Goal: Task Accomplishment & Management: Use online tool/utility

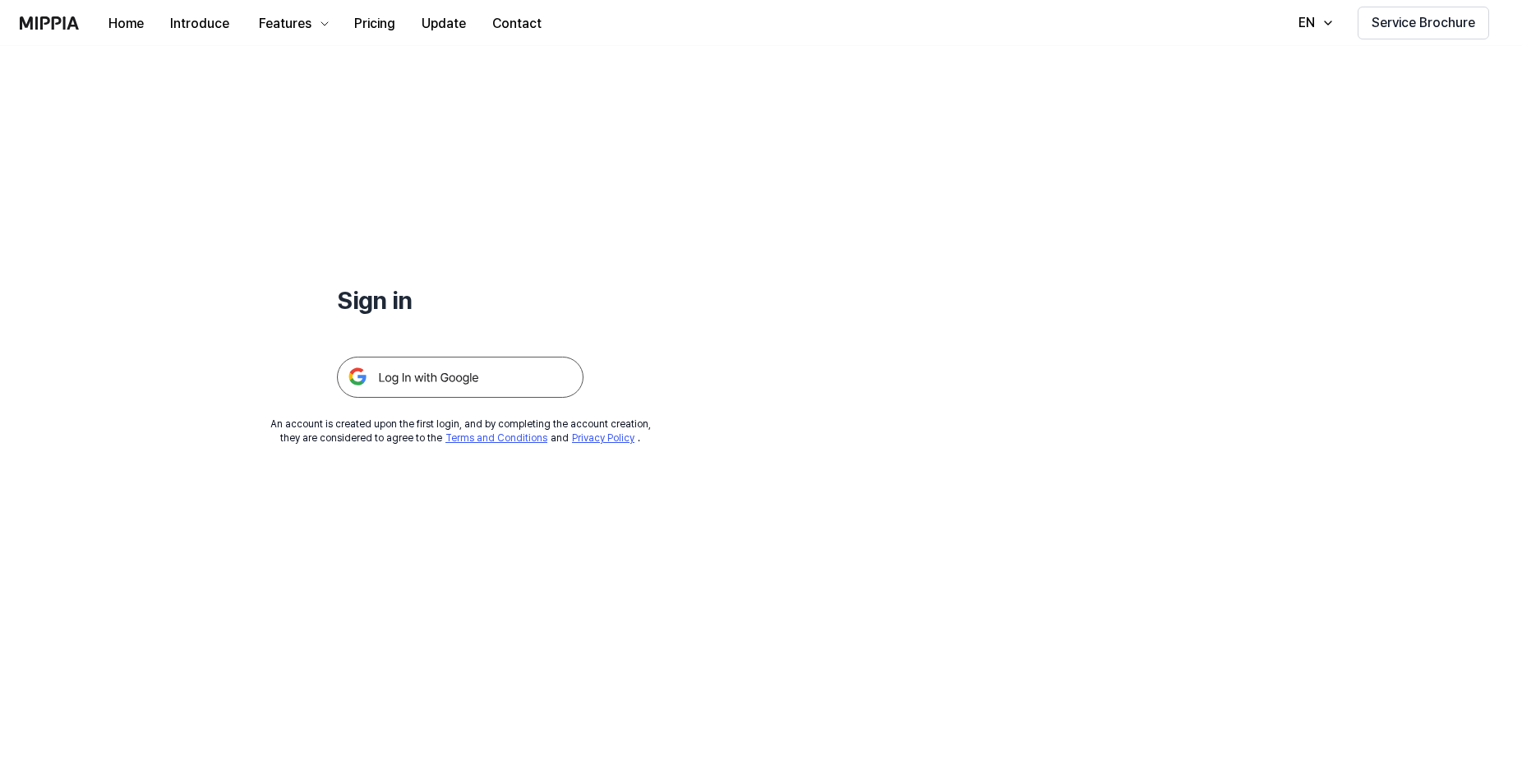
click at [447, 370] on img at bounding box center [460, 377] width 246 height 41
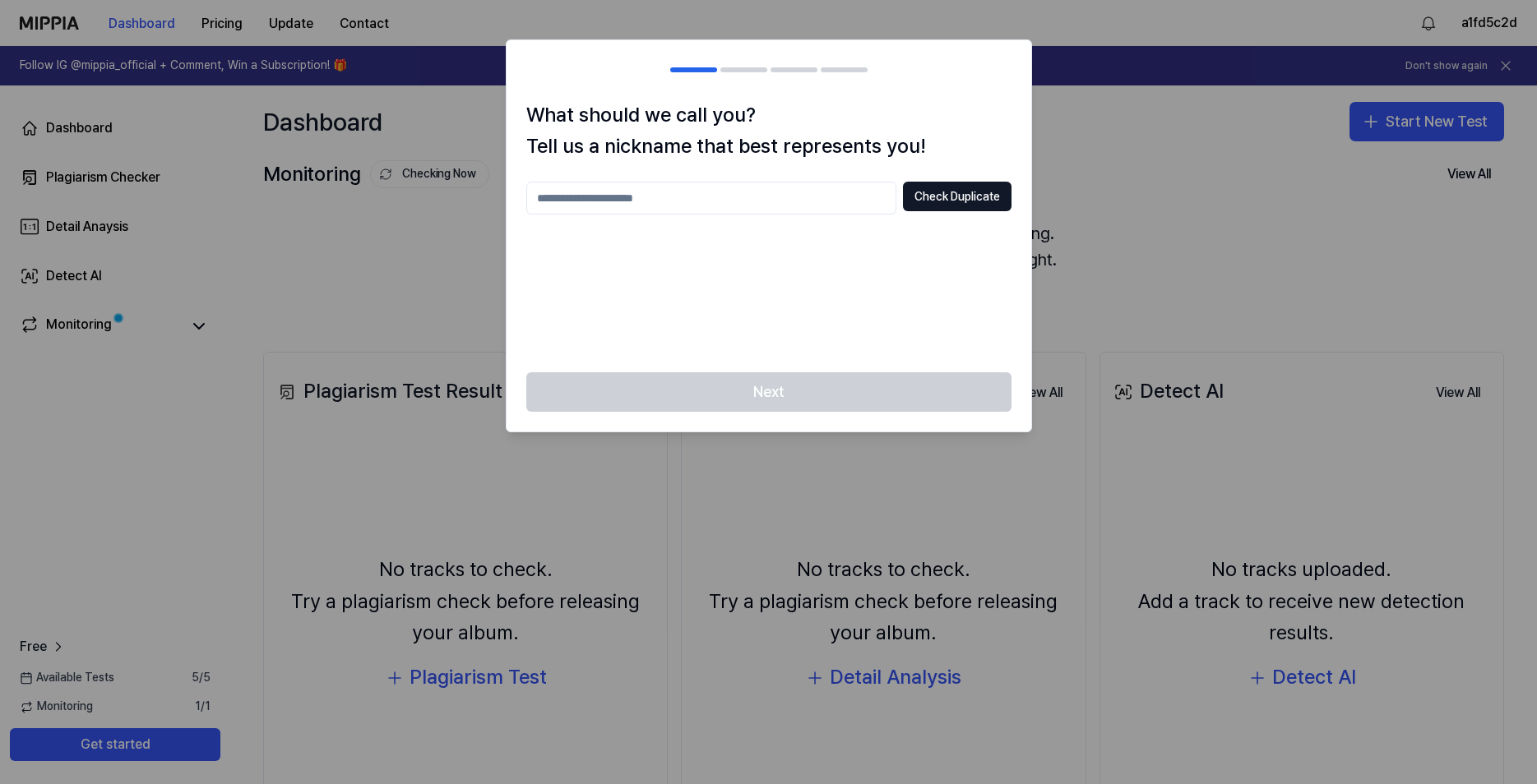
click at [539, 203] on input "text" at bounding box center [711, 197] width 370 height 32
type input "*******"
click at [967, 199] on button "Check Duplicate" at bounding box center [957, 196] width 109 height 30
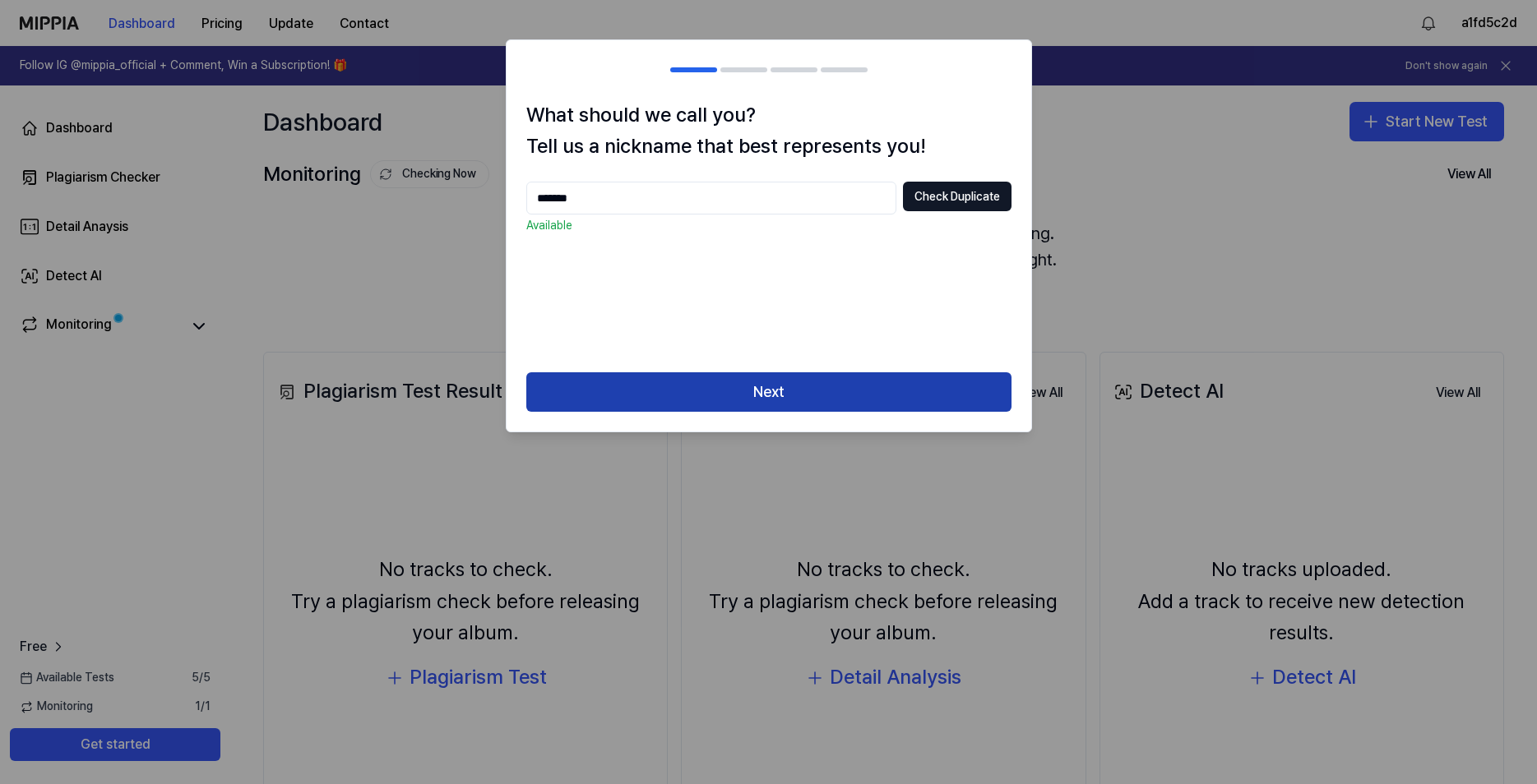
click at [836, 412] on button "Next" at bounding box center [768, 392] width 485 height 39
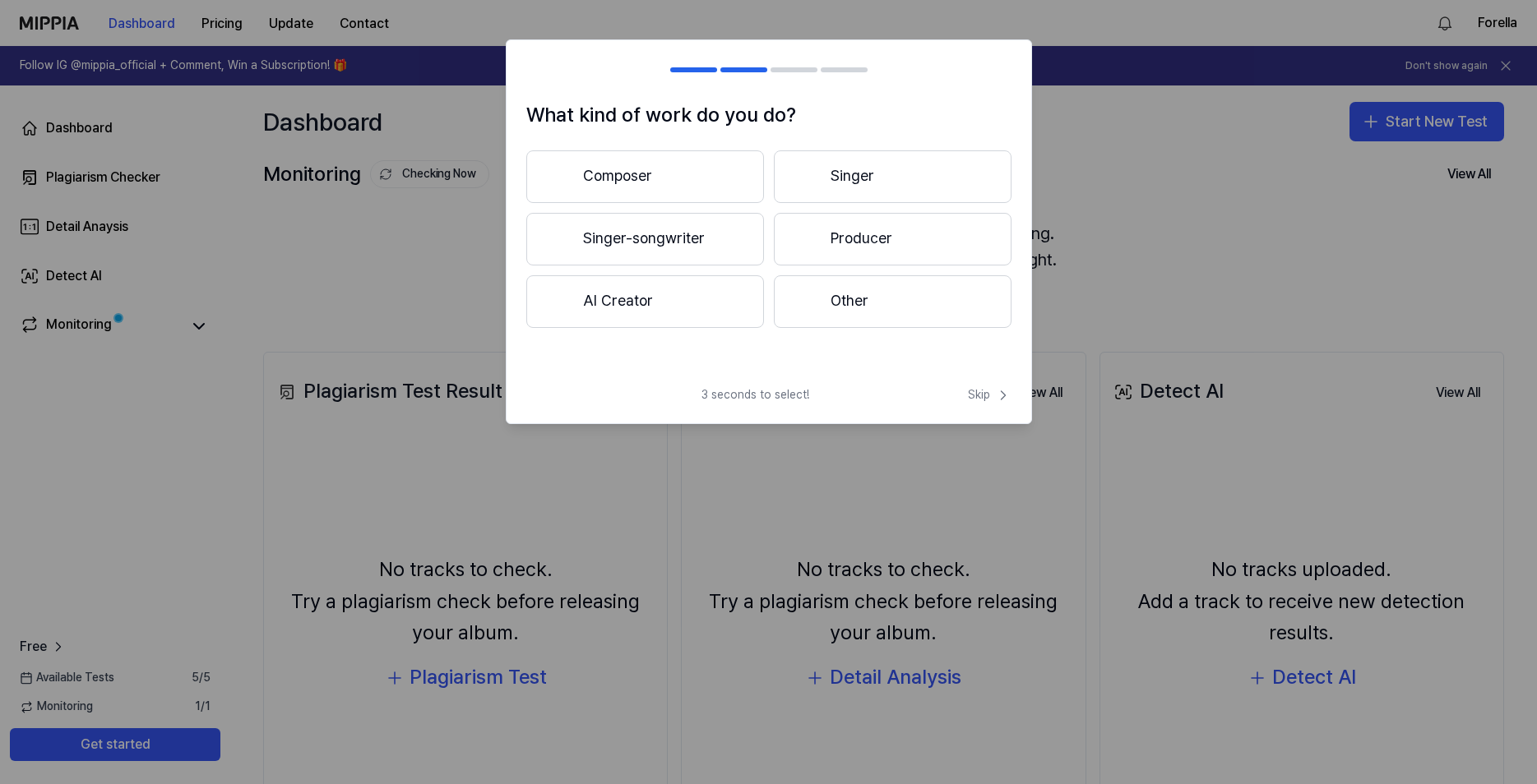
click at [620, 169] on button "Composer" at bounding box center [645, 177] width 238 height 53
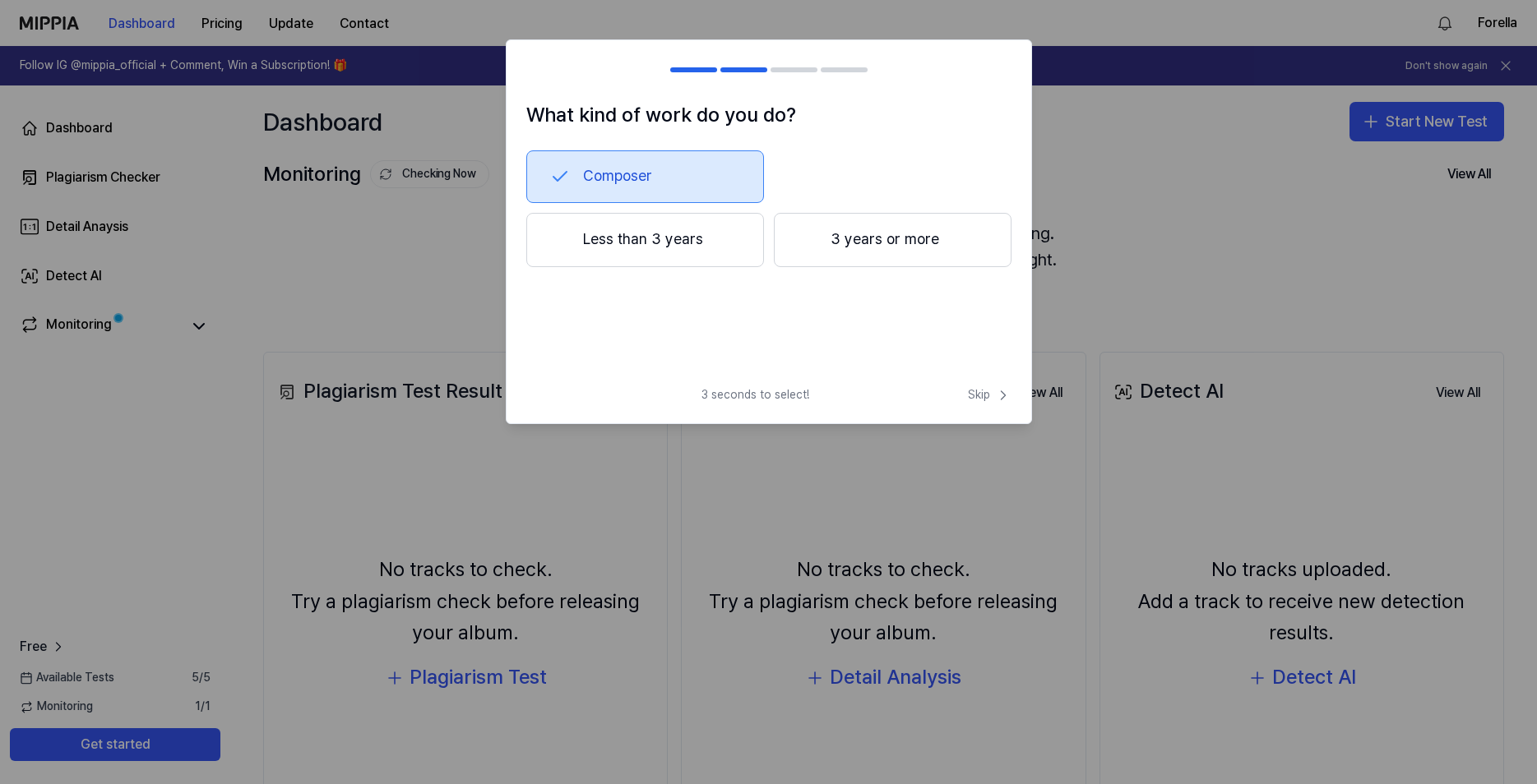
click at [595, 172] on button "Composer" at bounding box center [645, 177] width 238 height 53
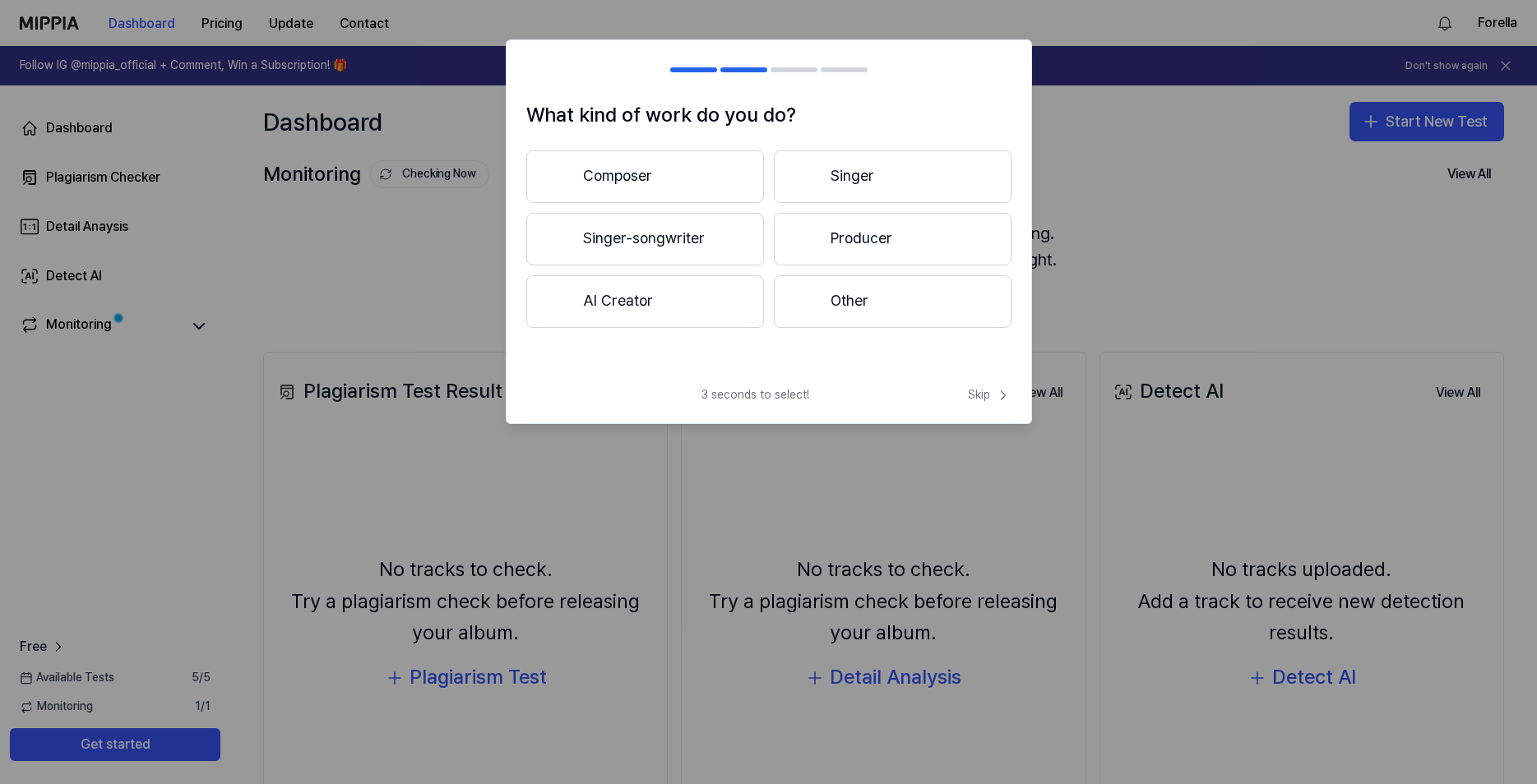
click at [858, 233] on button "Producer" at bounding box center [893, 239] width 238 height 53
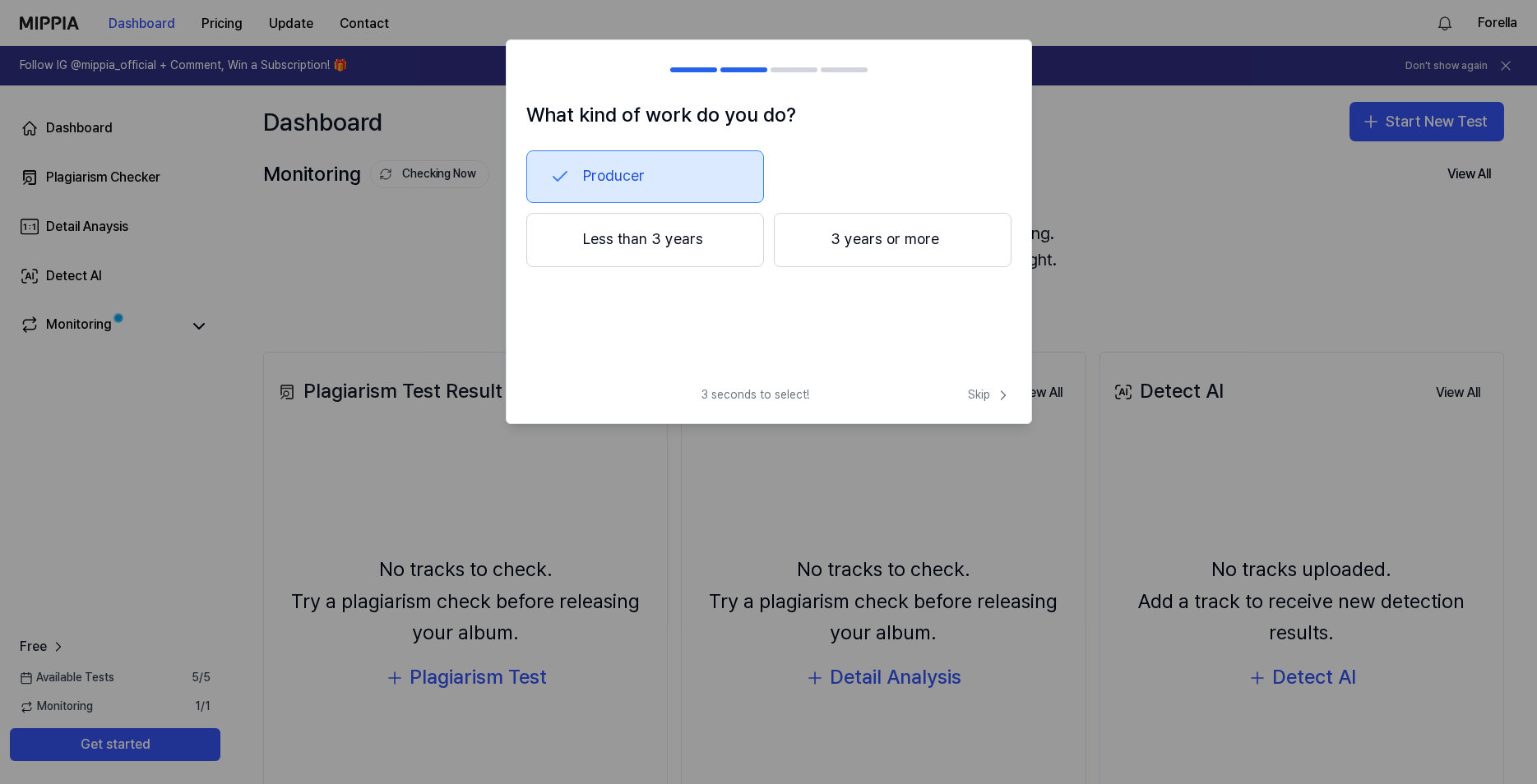
click at [878, 244] on button "3 years or more" at bounding box center [893, 239] width 238 height 54
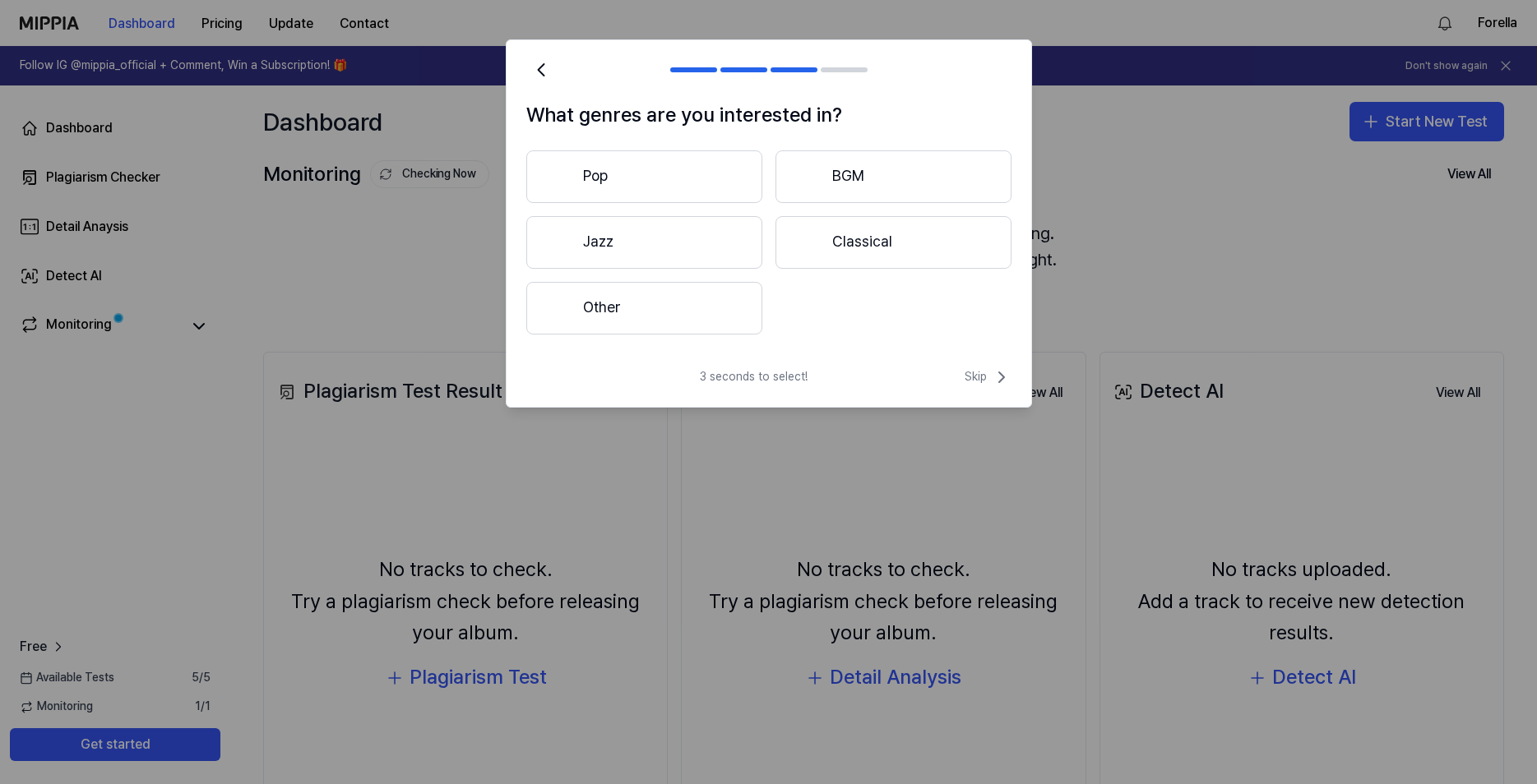
click at [594, 308] on button "Other" at bounding box center [644, 309] width 236 height 53
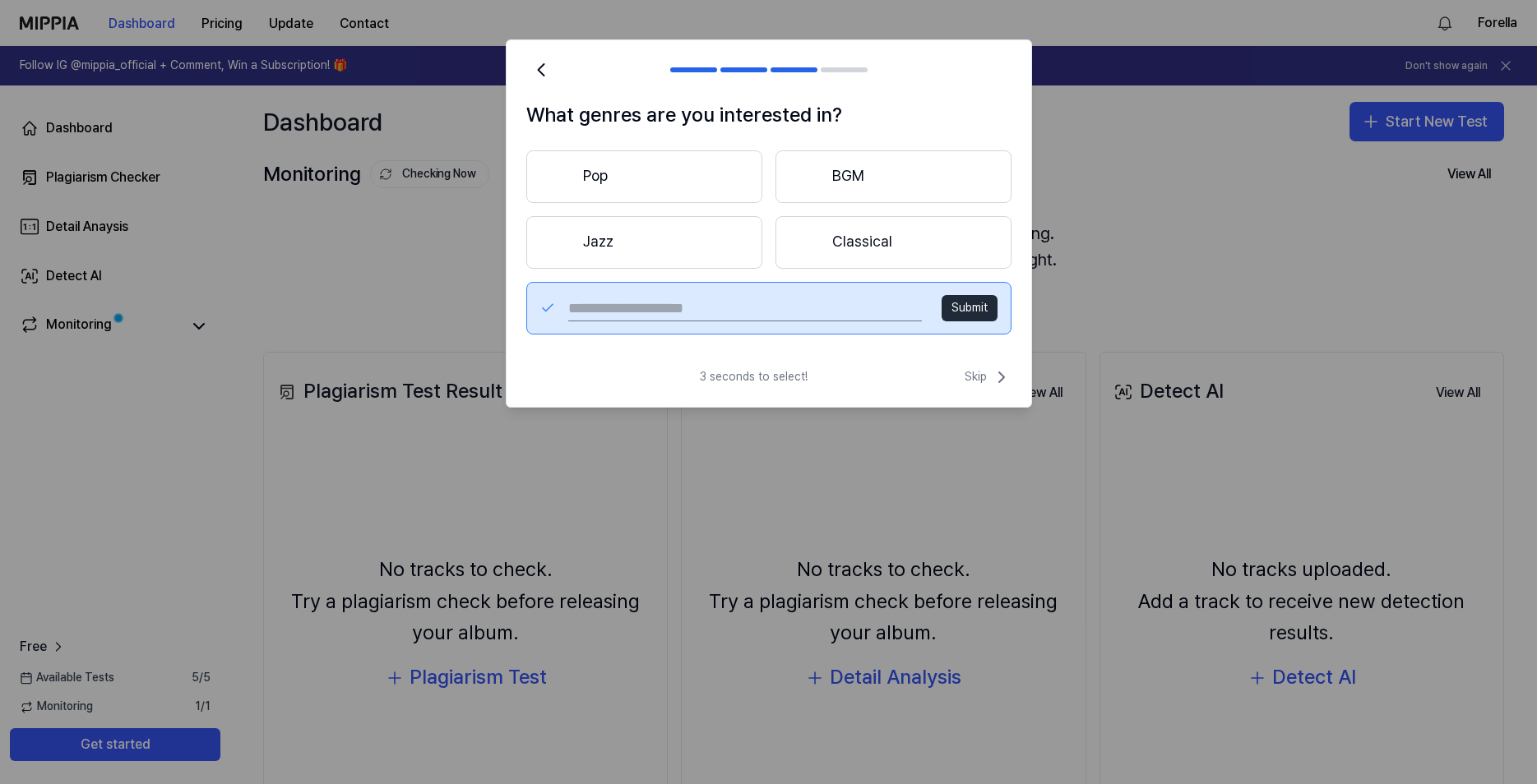
click at [664, 291] on div "Submit" at bounding box center [768, 309] width 485 height 53
click at [677, 309] on input "text" at bounding box center [744, 308] width 352 height 27
type input "******"
click at [970, 315] on button "Submit" at bounding box center [969, 308] width 56 height 27
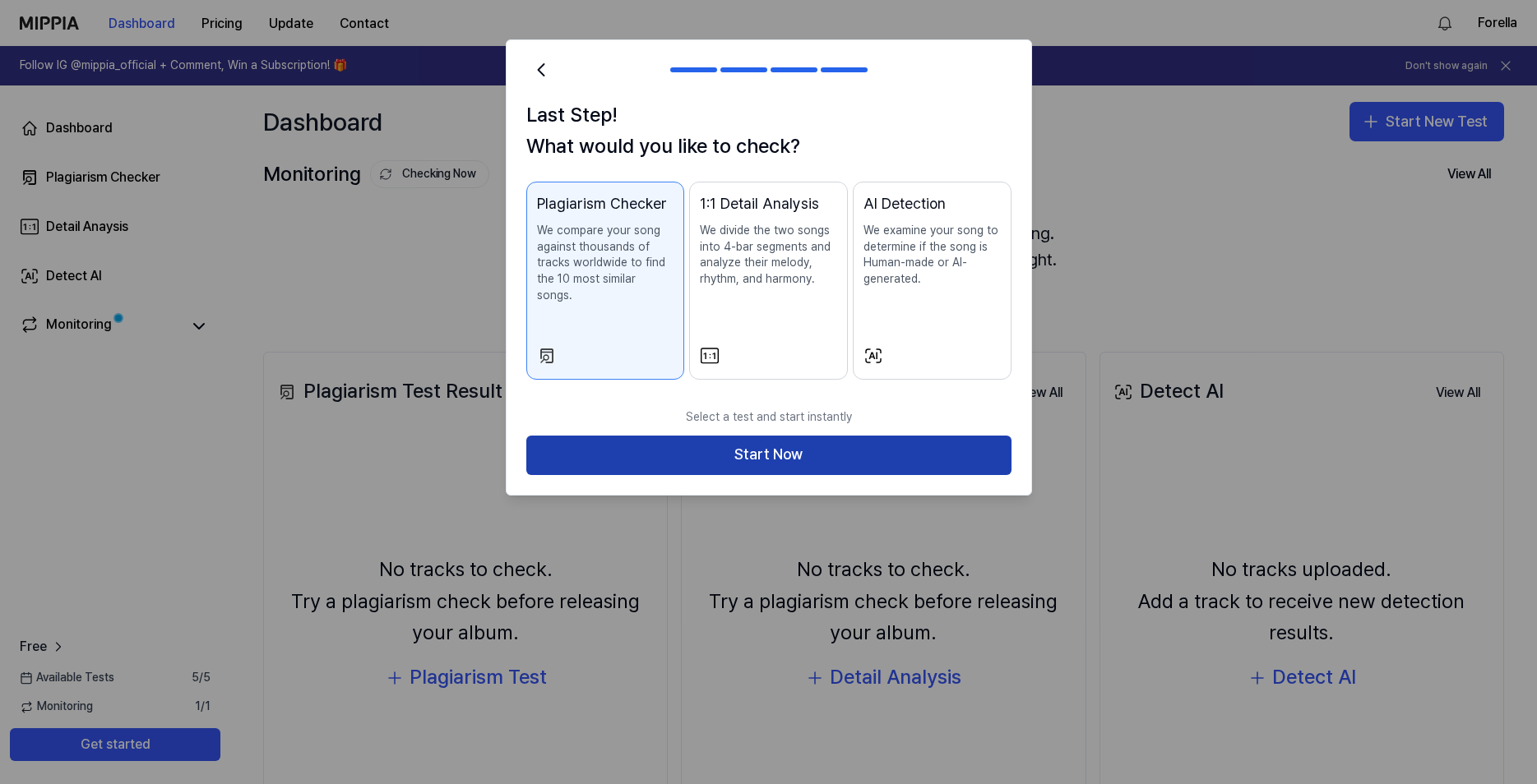
click at [826, 441] on button "Start Now" at bounding box center [768, 456] width 485 height 39
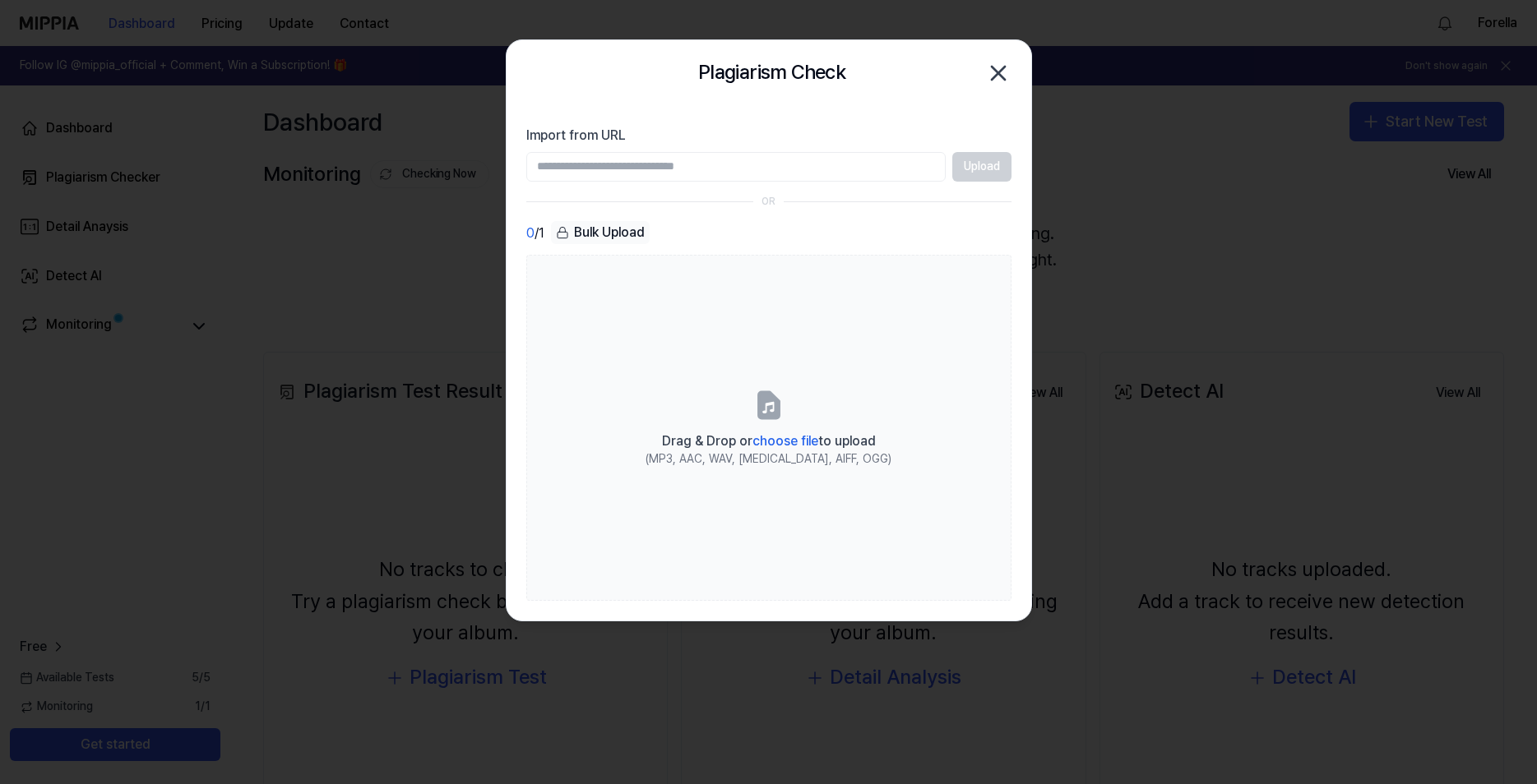
click at [658, 169] on input "Import from URL" at bounding box center [736, 167] width 419 height 30
click at [651, 170] on input "Import from URL" at bounding box center [736, 167] width 419 height 30
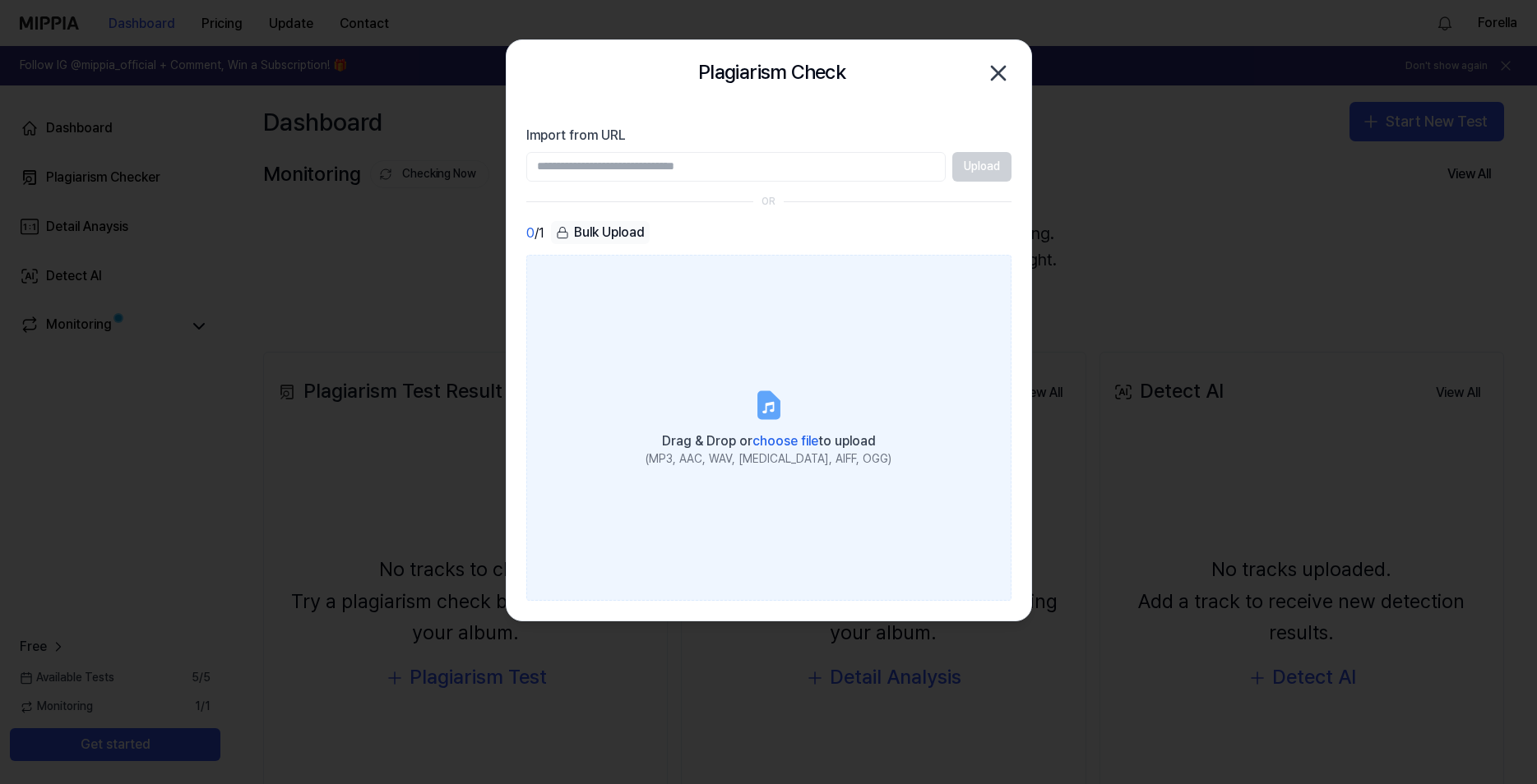
click at [792, 446] on span "choose file" at bounding box center [785, 441] width 66 height 15
click at [0, 0] on input "Drag & Drop or choose file to upload (MP3, AAC, WAV, FLAC, AIFF, OGG)" at bounding box center [0, 0] width 0 height 0
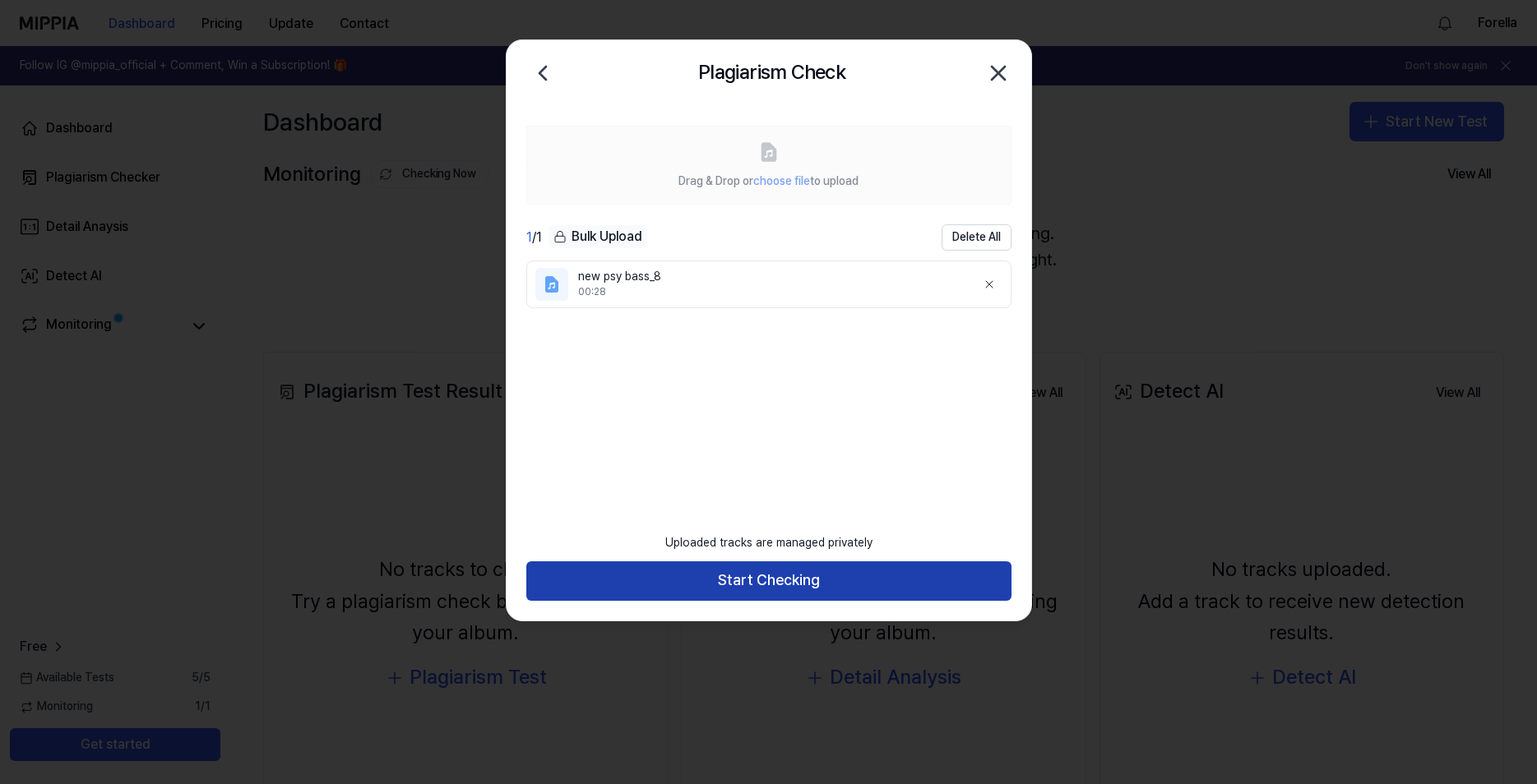
click at [817, 577] on button "Start Checking" at bounding box center [768, 581] width 485 height 39
